Goal: Find contact information

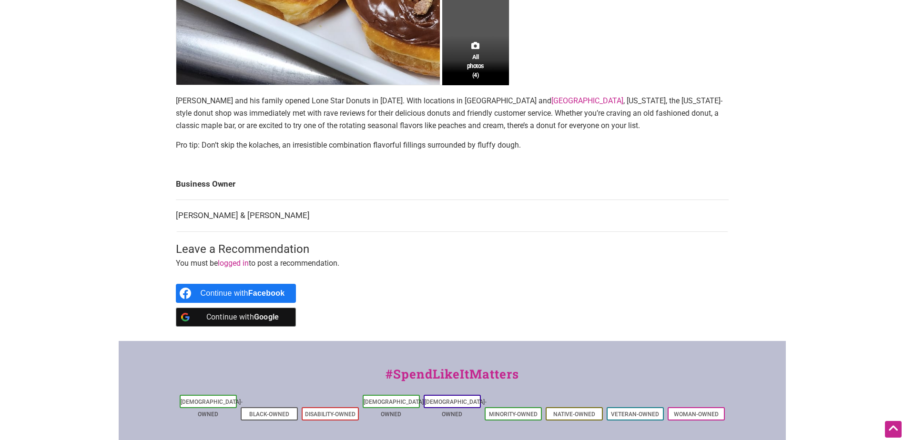
scroll to position [381, 0]
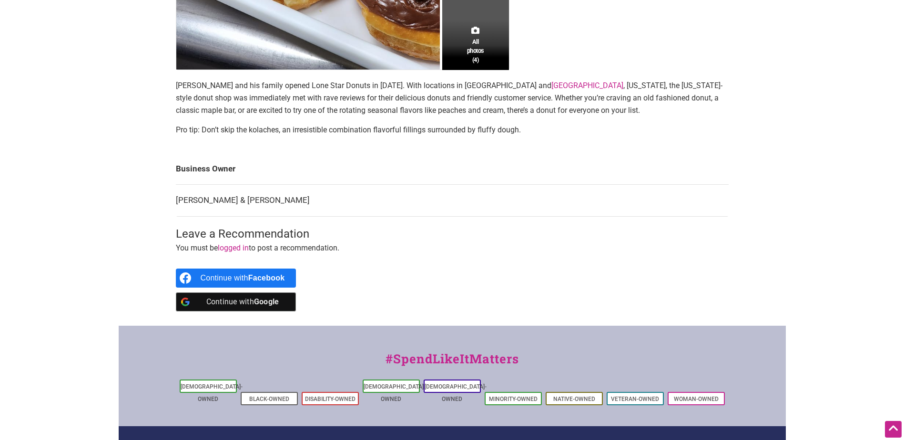
click at [243, 298] on div "Continue with Google" at bounding box center [243, 301] width 84 height 19
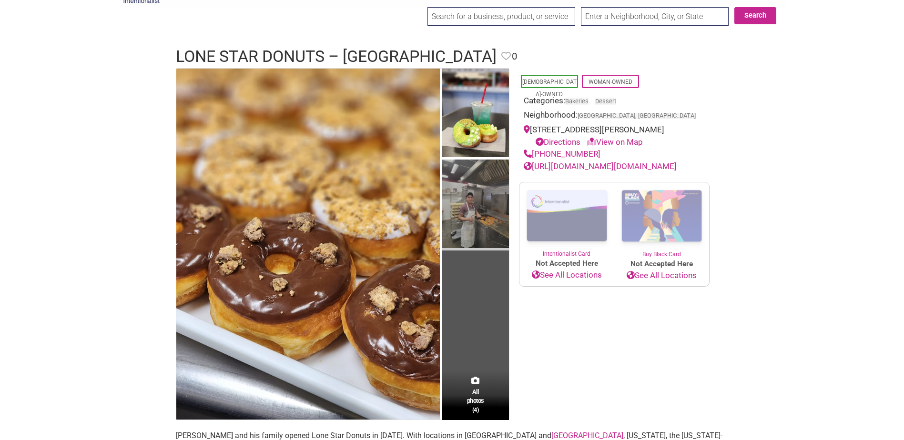
scroll to position [48, 0]
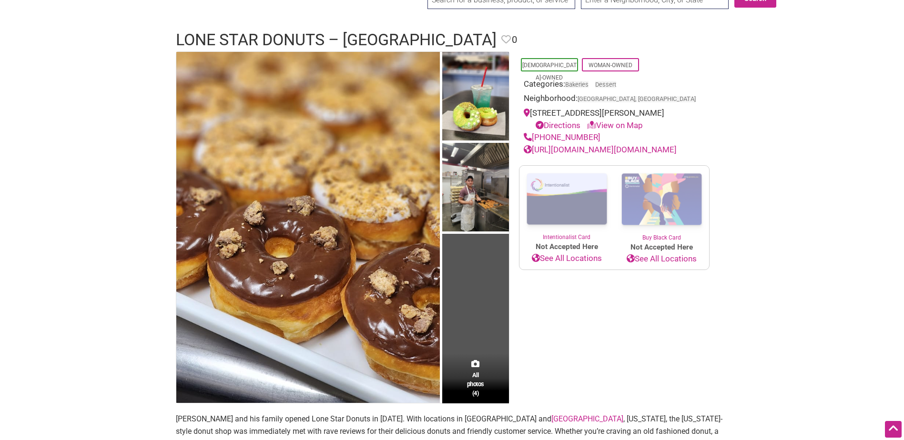
click at [596, 151] on link "[URL][DOMAIN_NAME][DOMAIN_NAME]" at bounding box center [600, 150] width 153 height 10
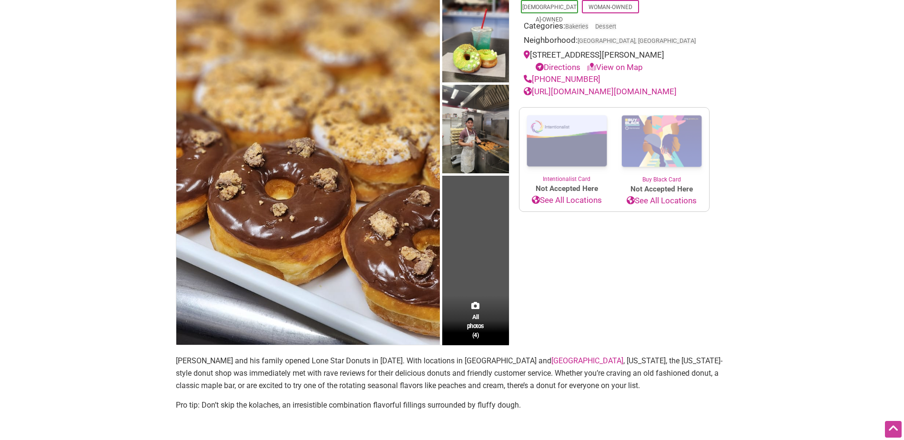
scroll to position [0, 0]
